Goal: Task Accomplishment & Management: Manage account settings

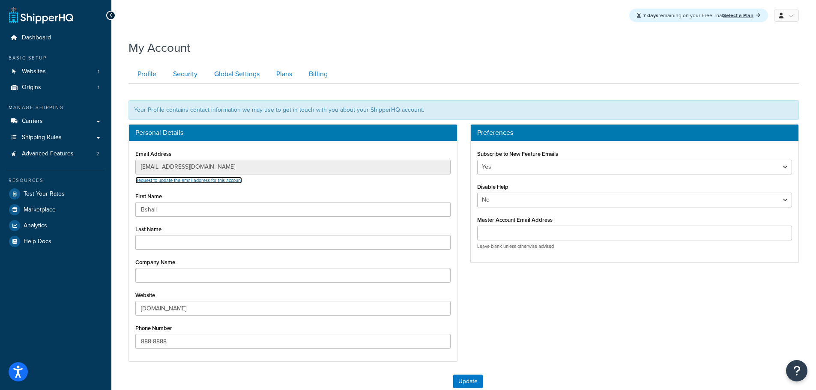
click at [176, 181] on link "Request to update the email address for this account" at bounding box center [188, 180] width 107 height 7
click at [197, 342] on input "888-8888" at bounding box center [292, 341] width 315 height 15
drag, startPoint x: 216, startPoint y: 341, endPoint x: 99, endPoint y: 342, distance: 116.9
click at [99, 342] on div "Dashboard Basic Setup Websites 1 Origins 1 Manage Shipping Carriers Carriers Al…" at bounding box center [408, 243] width 816 height 486
paste input "44-282-4445"
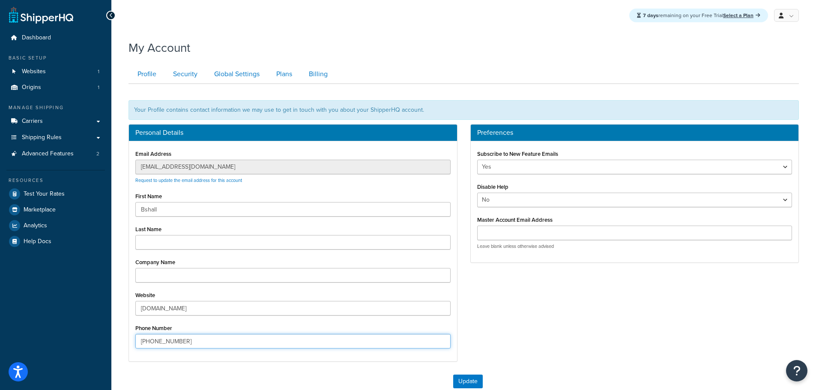
type input "844-282-4445"
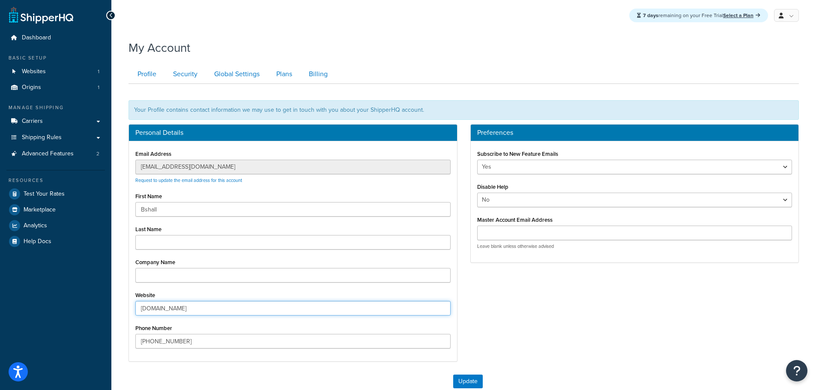
drag, startPoint x: 205, startPoint y: 306, endPoint x: 108, endPoint y: 306, distance: 96.3
click at [108, 306] on div "Dashboard Basic Setup Websites 1 Origins 1 Manage Shipping Carriers Carriers Al…" at bounding box center [408, 243] width 816 height 486
click at [216, 310] on input "industrialdoors.store" at bounding box center [292, 308] width 315 height 15
drag, startPoint x: 211, startPoint y: 308, endPoint x: 90, endPoint y: 306, distance: 121.2
click at [90, 306] on div "Dashboard Basic Setup Websites 1 Origins 1 Manage Shipping Carriers Carriers Al…" at bounding box center [408, 243] width 816 height 486
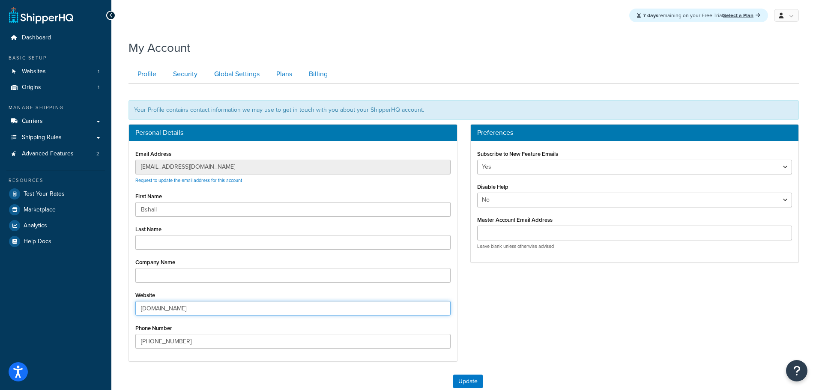
paste input "https://industrialcurtain.com/"
type input "https://industrialcurtain.com/"
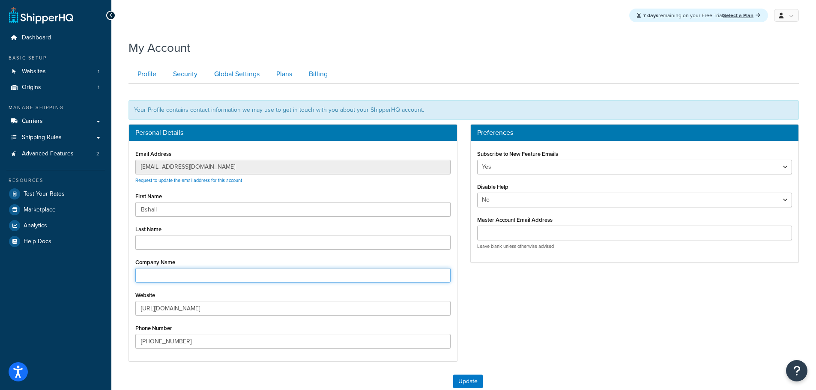
click at [193, 279] on input "Company Name" at bounding box center [292, 275] width 315 height 15
click at [218, 273] on input "Company Name" at bounding box center [292, 275] width 315 height 15
type input "Industrial Curtain"
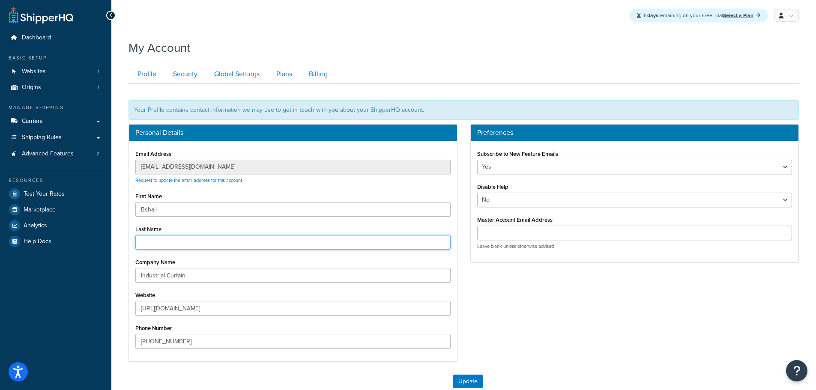
drag, startPoint x: 238, startPoint y: 238, endPoint x: 215, endPoint y: 228, distance: 24.6
click at [238, 238] on input "Last Name" at bounding box center [292, 242] width 315 height 15
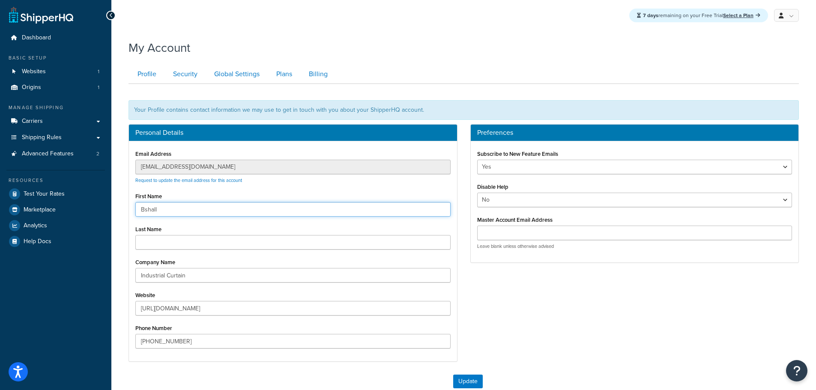
drag, startPoint x: 174, startPoint y: 211, endPoint x: 109, endPoint y: 208, distance: 65.2
click at [109, 208] on div "Dashboard Basic Setup Websites 1 Origins 1 Manage Shipping Carriers Carriers Al…" at bounding box center [408, 243] width 816 height 486
type input "a"
type input "Andrew"
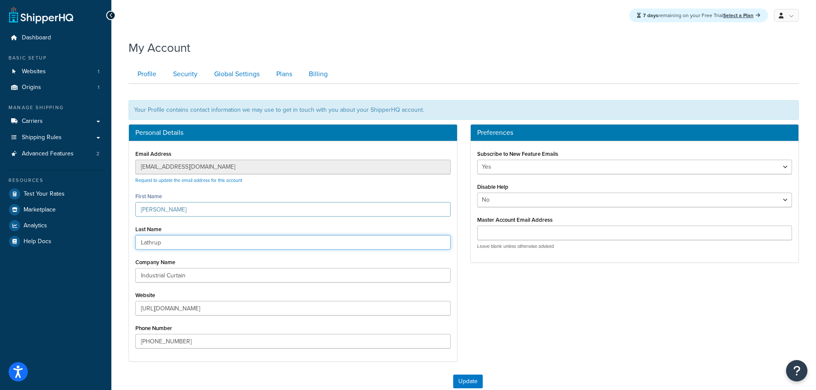
type input "Lathrup"
click at [503, 295] on div "Personal Details Email Address bshallenberger@tmi-pvc.com Request to update the…" at bounding box center [463, 247] width 683 height 246
click at [471, 375] on button "Update" at bounding box center [468, 382] width 30 height 14
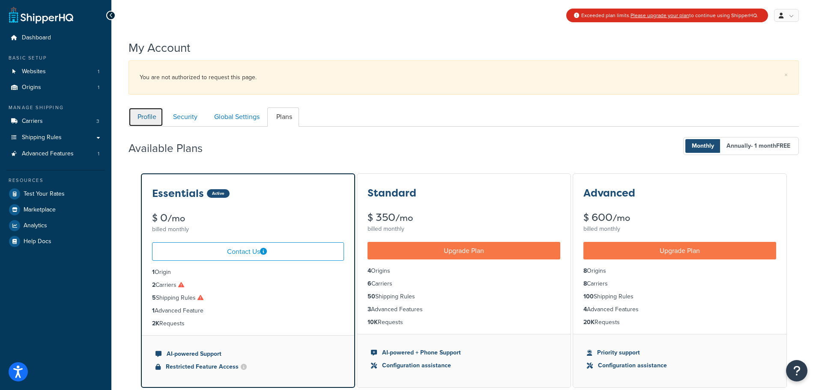
click at [137, 115] on link "Profile" at bounding box center [145, 116] width 35 height 19
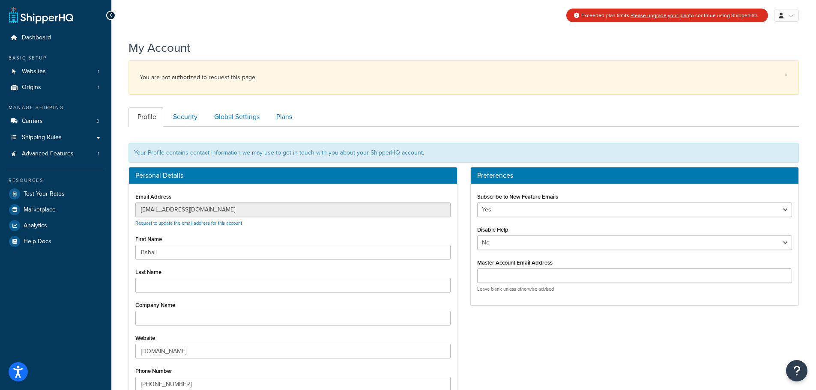
click at [110, 14] on icon at bounding box center [111, 15] width 4 height 6
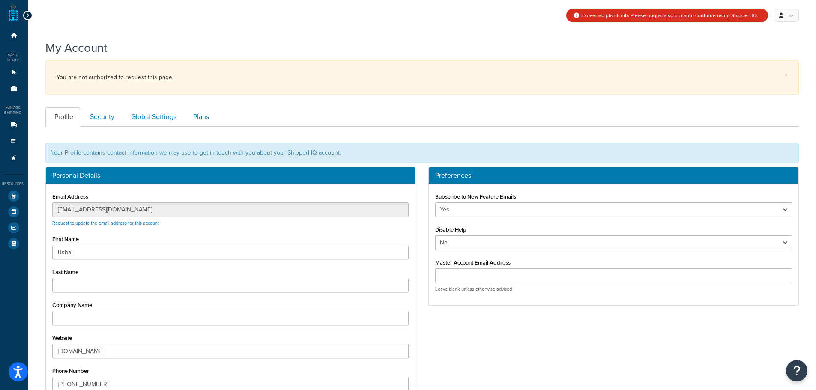
click at [27, 15] on icon at bounding box center [28, 15] width 4 height 6
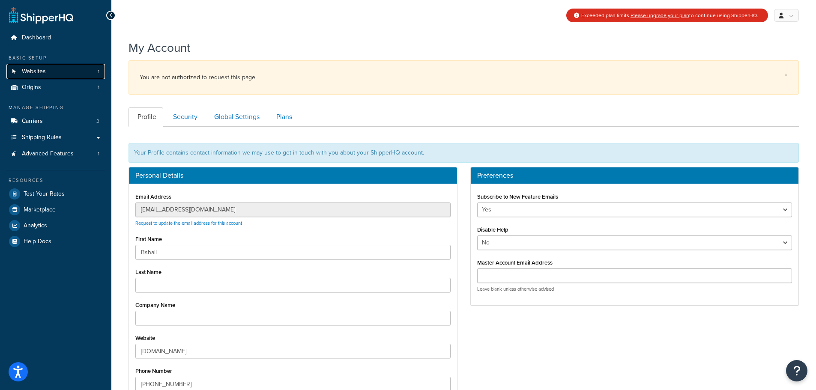
click at [36, 70] on span "Websites" at bounding box center [34, 71] width 24 height 7
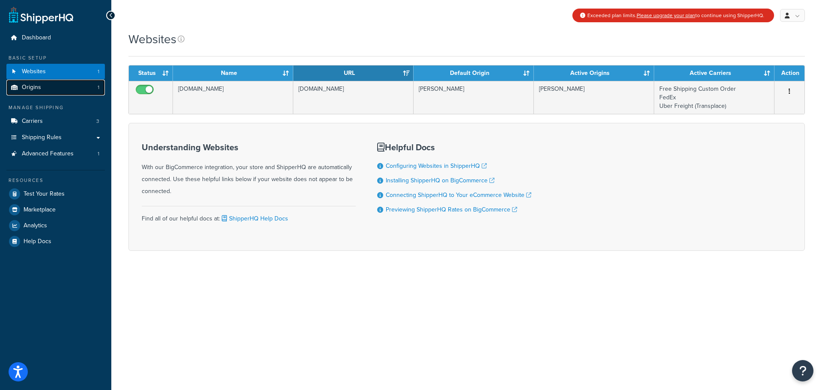
click at [48, 89] on link "Origins 1" at bounding box center [55, 88] width 98 height 16
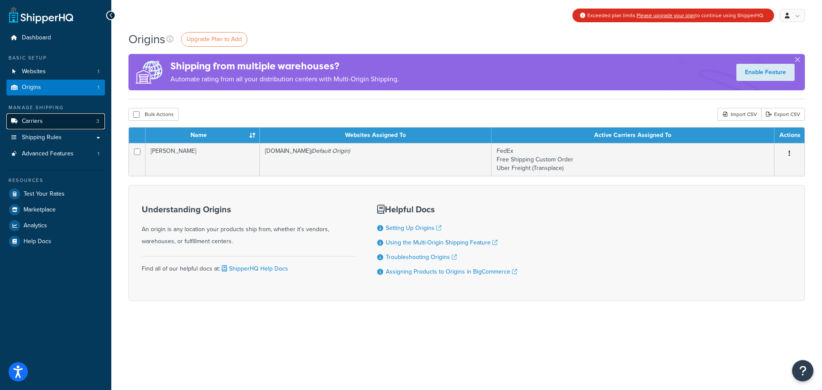
click at [48, 122] on link "Carriers 3" at bounding box center [55, 121] width 98 height 16
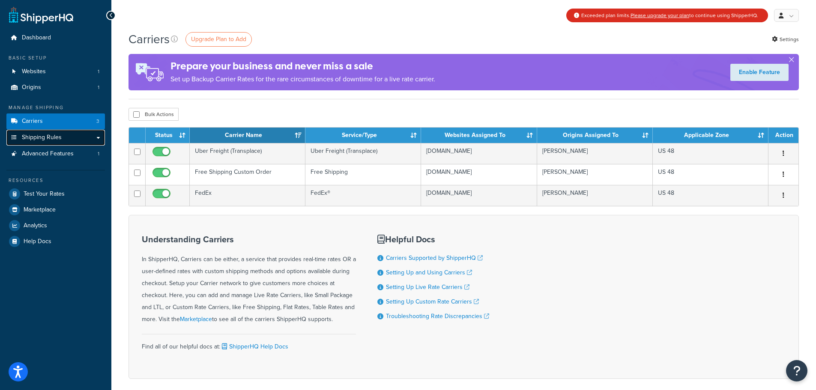
click at [39, 143] on link "Shipping Rules" at bounding box center [55, 138] width 98 height 16
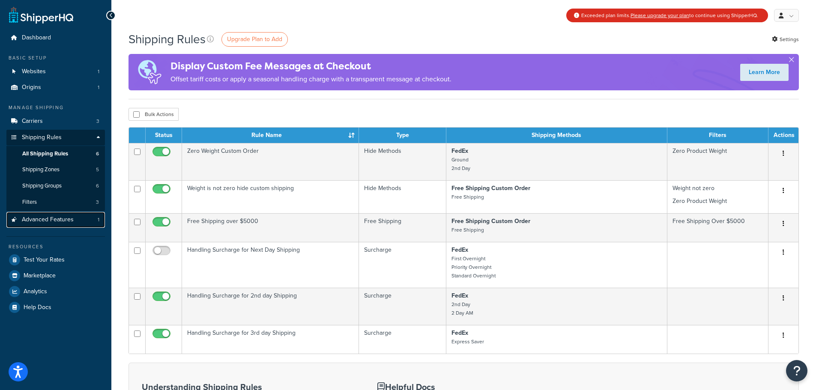
click at [50, 223] on span "Advanced Features" at bounding box center [48, 219] width 52 height 7
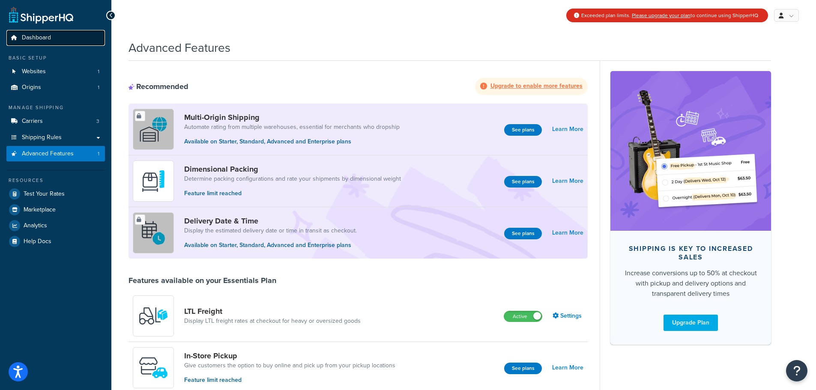
click at [43, 36] on span "Dashboard" at bounding box center [36, 37] width 29 height 7
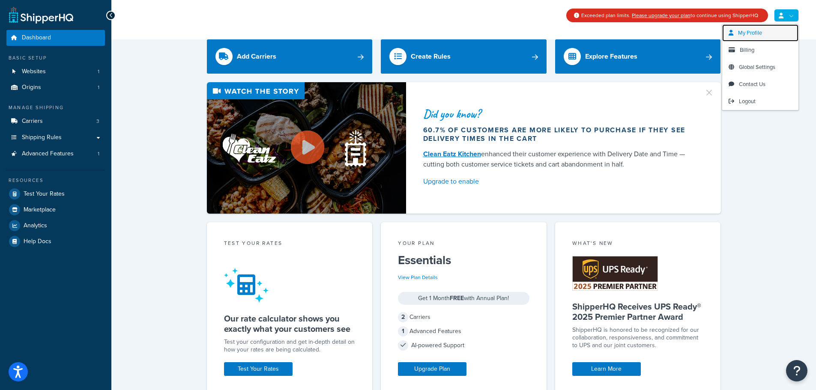
click at [766, 36] on link "My Profile" at bounding box center [760, 32] width 76 height 17
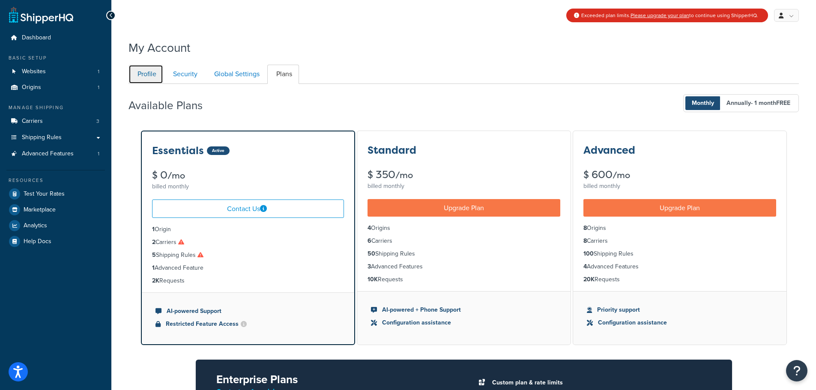
click at [139, 74] on link "Profile" at bounding box center [145, 74] width 35 height 19
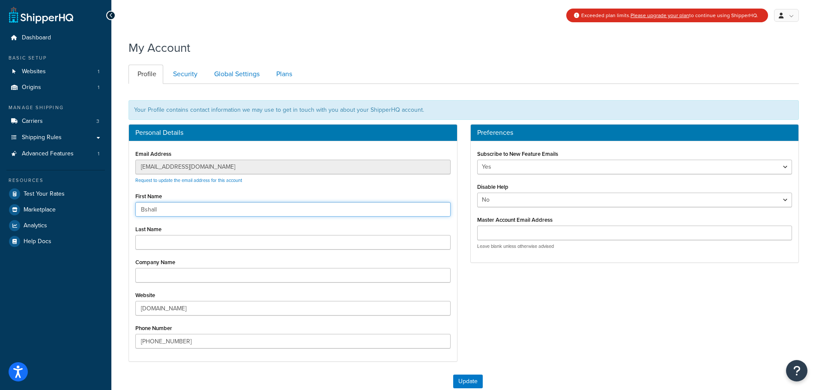
drag, startPoint x: 167, startPoint y: 211, endPoint x: 118, endPoint y: 212, distance: 48.8
click at [118, 212] on div "My Account Contact Us Send Us A Message Contact Information Name * Email * Comp…" at bounding box center [463, 250] width 704 height 430
type input "[PERSON_NAME]"
type input ":"
type input "l"
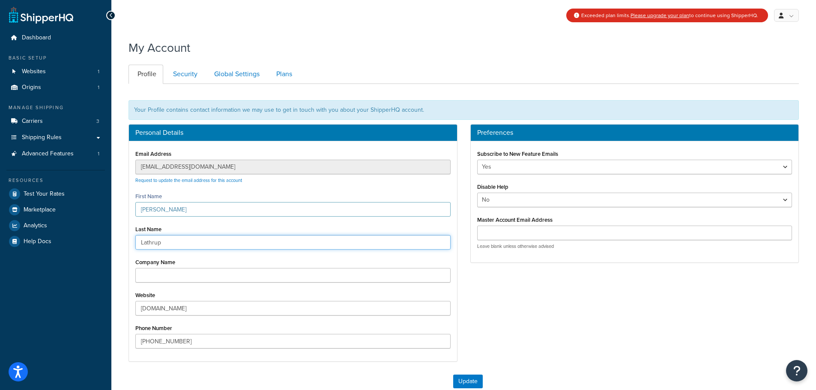
type input "Lathrup"
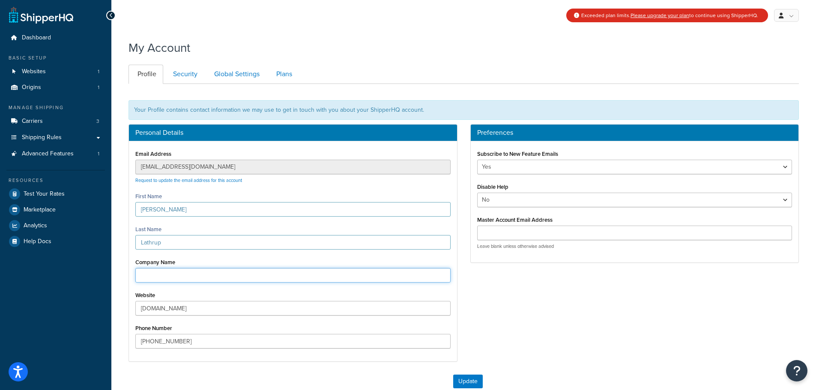
click at [149, 274] on input "Company Name" at bounding box center [292, 275] width 315 height 15
type input "[DOMAIN_NAME]"
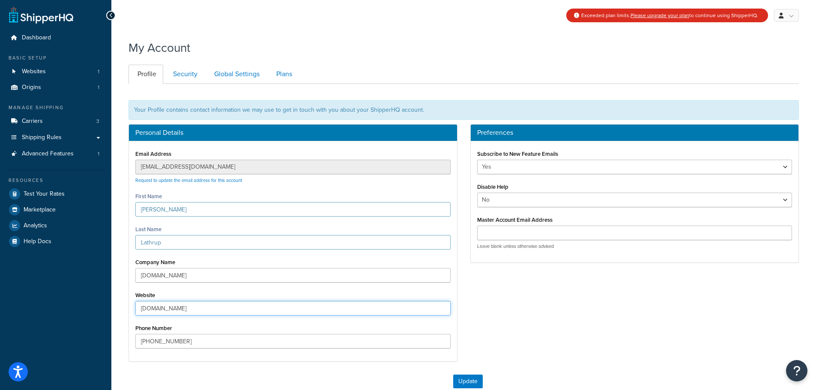
drag, startPoint x: 245, startPoint y: 308, endPoint x: 96, endPoint y: 305, distance: 149.0
click at [102, 305] on div "Dashboard Basic Setup Websites 1 Origins 1 Manage Shipping Carriers 3 Shipping …" at bounding box center [408, 243] width 816 height 486
paste input "[URL][DOMAIN_NAME]"
type input "[URL][DOMAIN_NAME]"
click at [620, 286] on div "Personal Details Email Address [EMAIL_ADDRESS][DOMAIN_NAME] Request to update t…" at bounding box center [463, 247] width 683 height 246
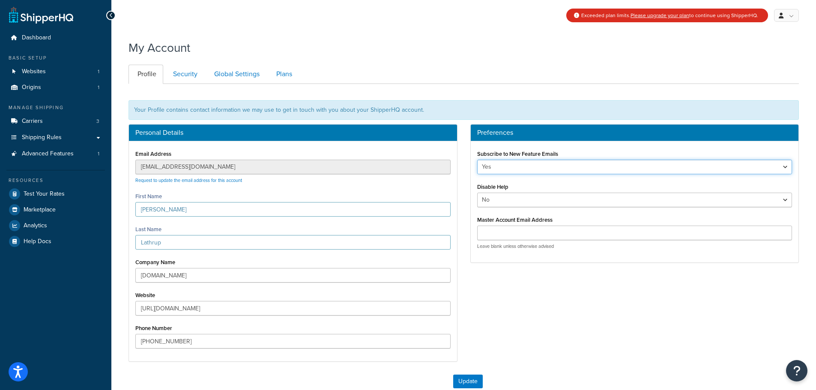
click at [521, 167] on select "Yes No" at bounding box center [634, 167] width 315 height 15
click at [522, 167] on select "Yes No" at bounding box center [634, 167] width 315 height 15
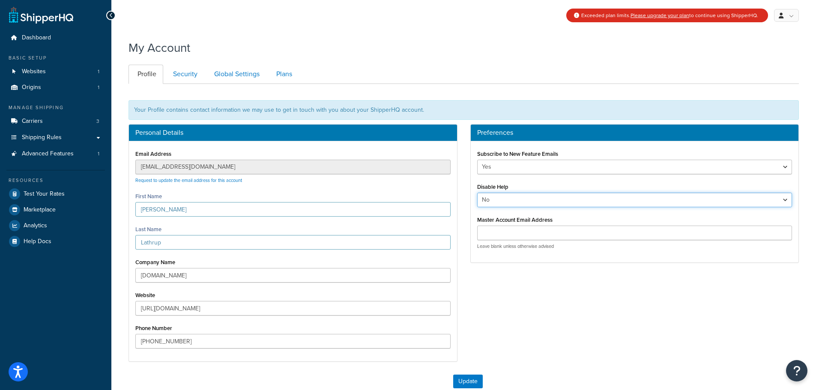
click at [514, 200] on select "Yes No" at bounding box center [634, 200] width 315 height 15
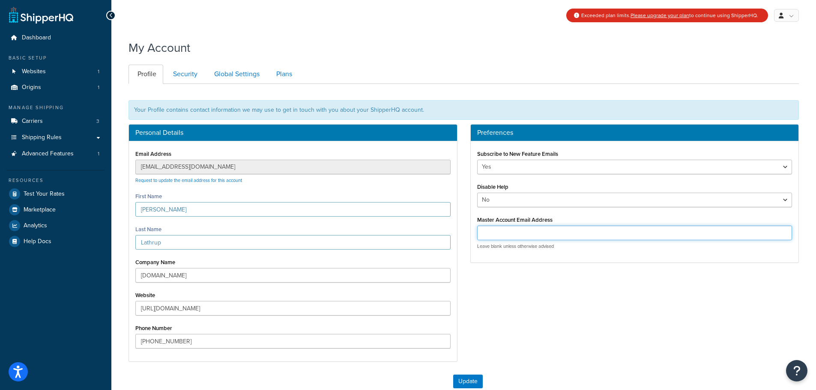
click at [517, 235] on input "Master Account Email Address" at bounding box center [634, 233] width 315 height 15
type input "[EMAIL_ADDRESS][DOMAIN_NAME]"
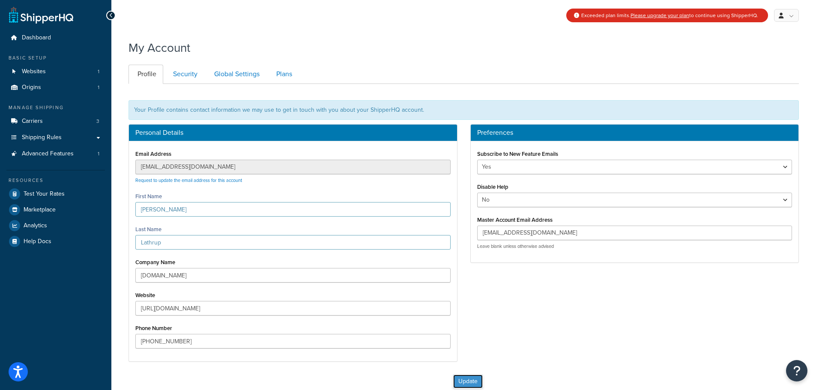
click at [462, 381] on button "Update" at bounding box center [468, 382] width 30 height 14
click at [471, 383] on button "Update" at bounding box center [468, 382] width 30 height 14
